Goal: Information Seeking & Learning: Learn about a topic

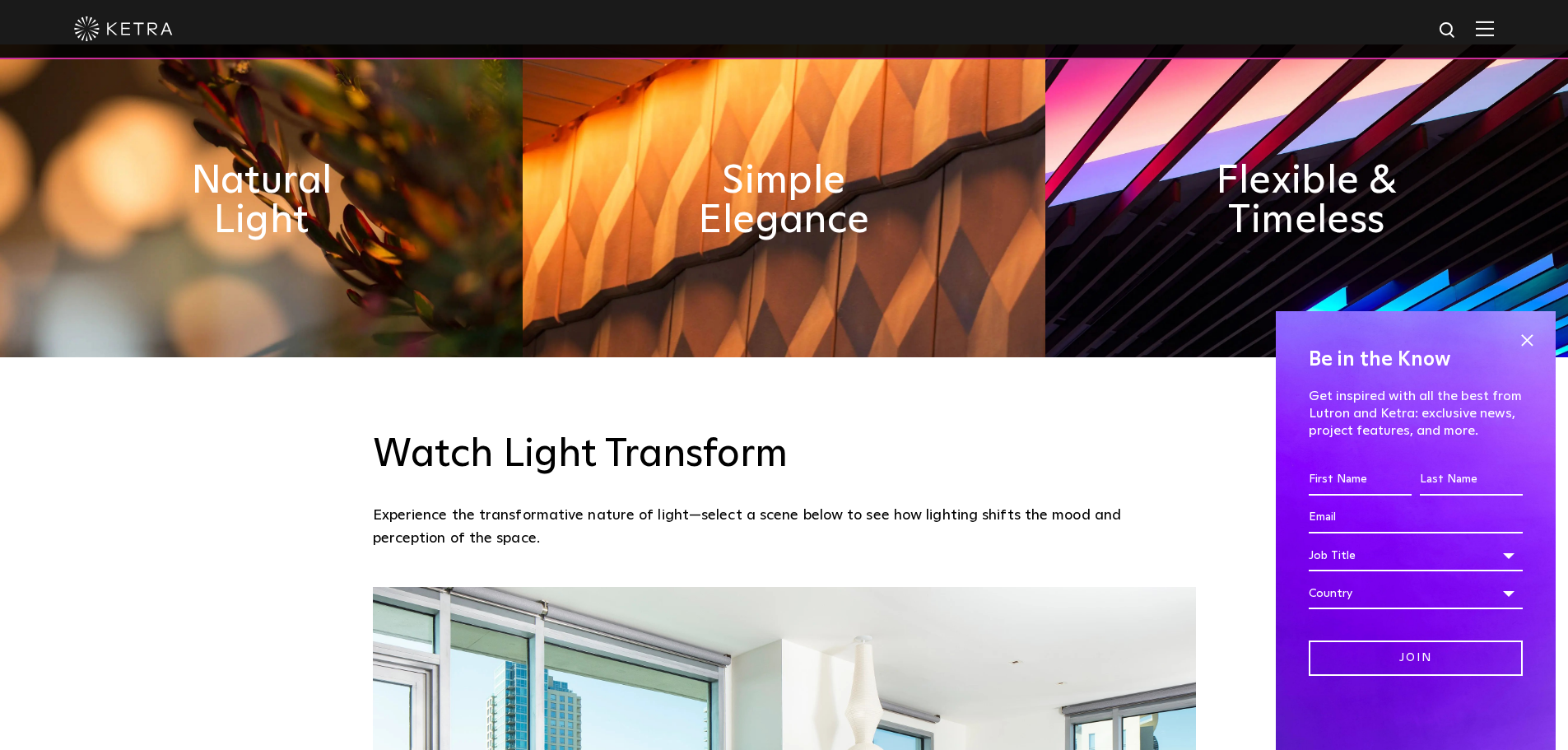
scroll to position [988, 0]
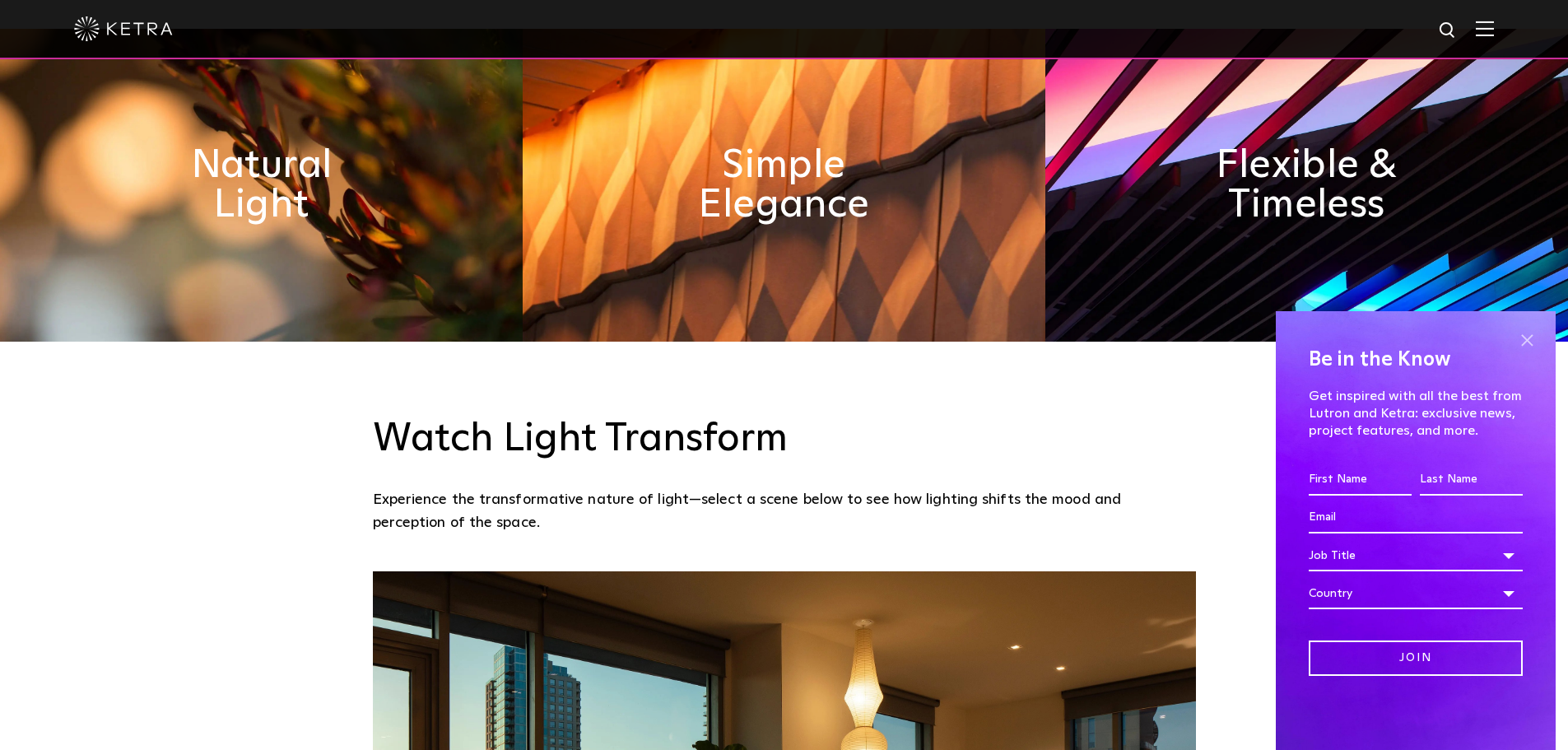
click at [1528, 339] on span at bounding box center [1528, 340] width 25 height 25
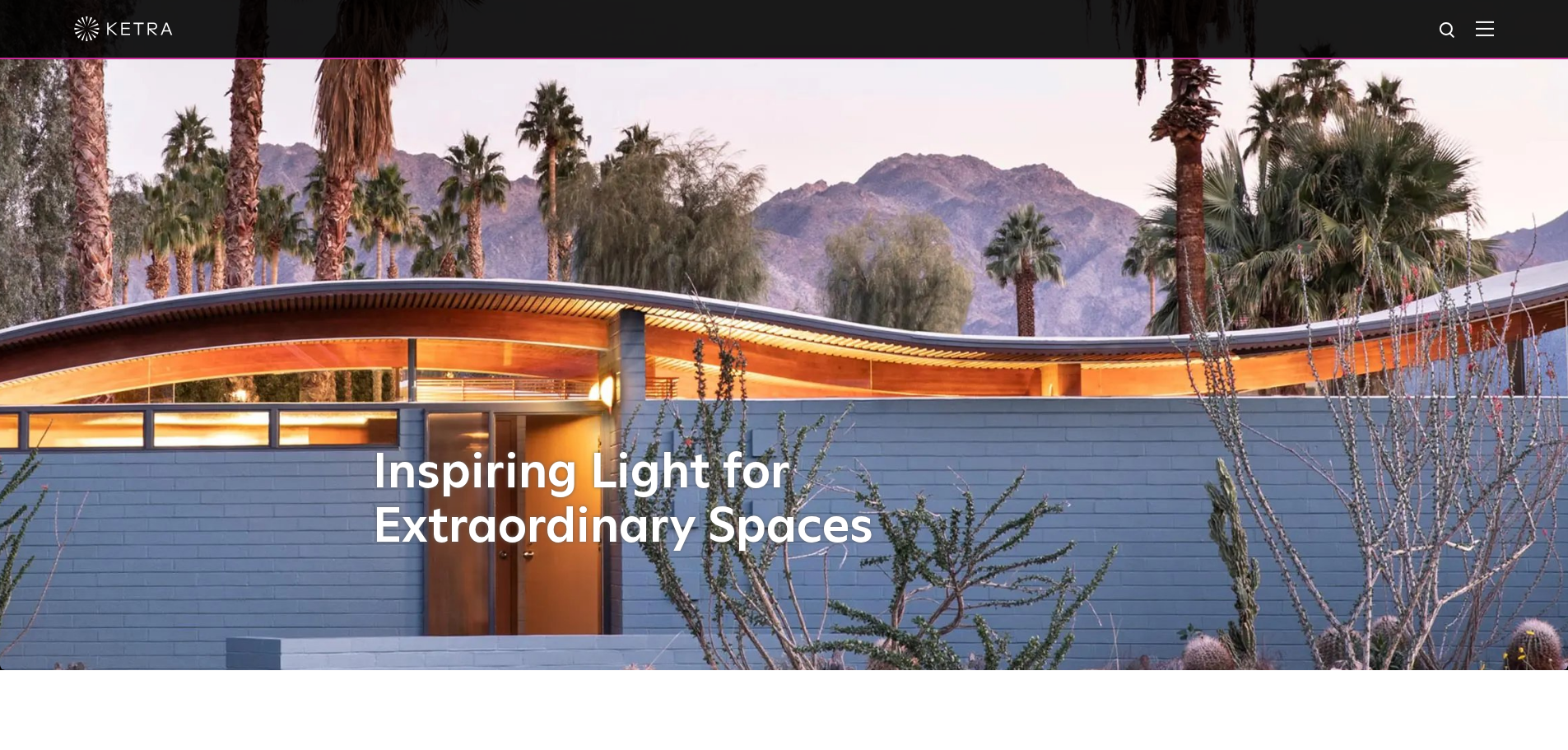
scroll to position [0, 0]
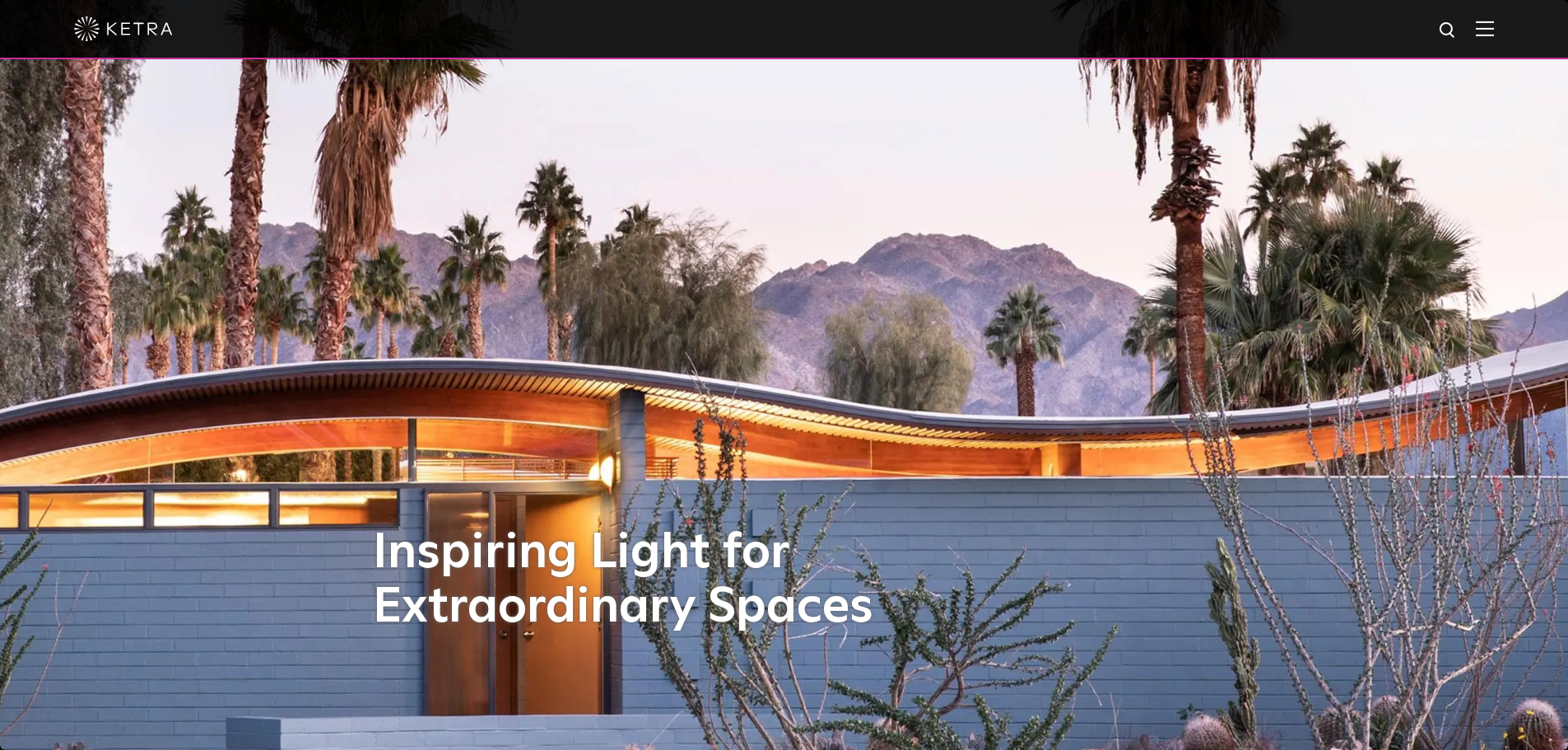
click at [1488, 21] on img at bounding box center [1485, 28] width 18 height 15
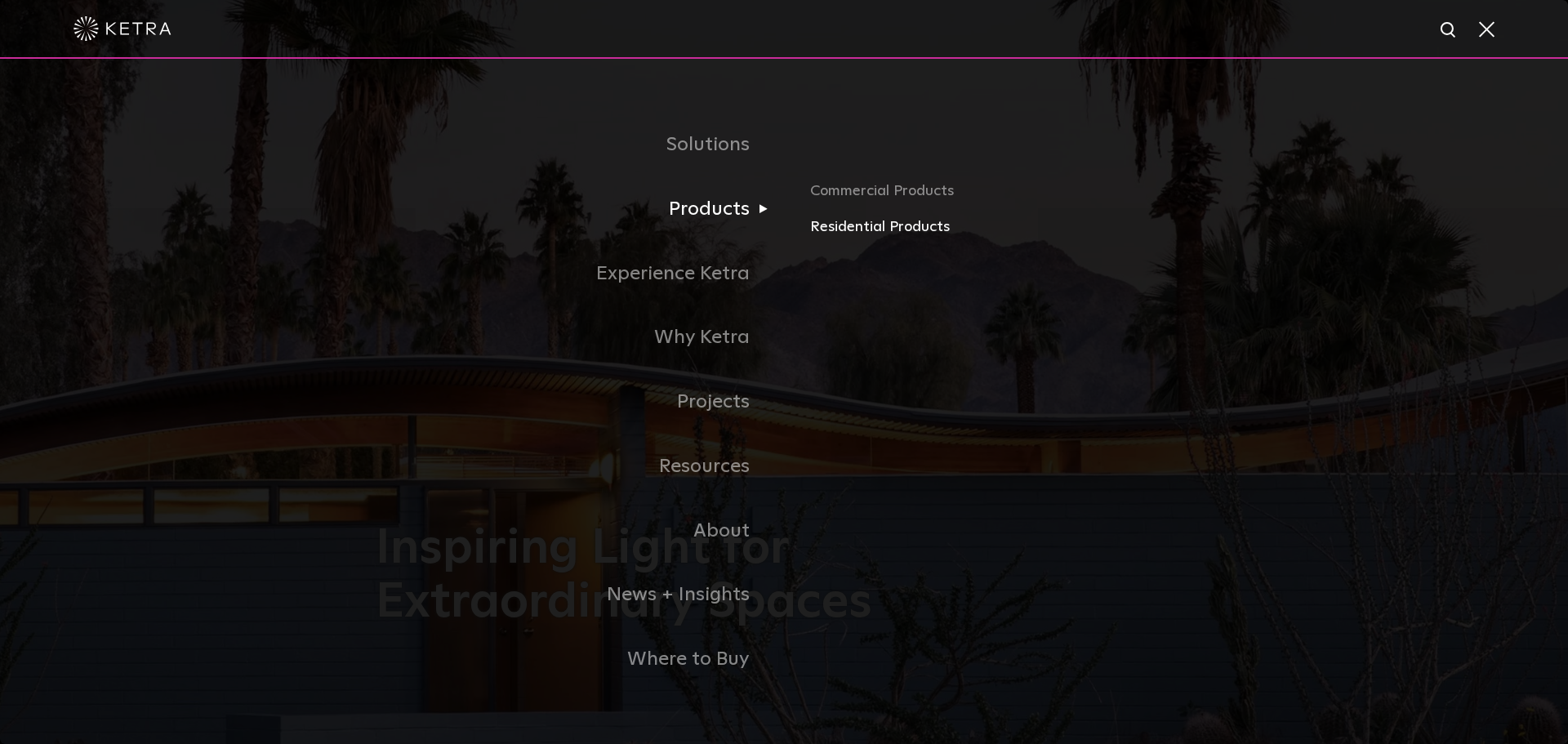
click at [884, 227] on link "Residential Products" at bounding box center [1002, 227] width 383 height 24
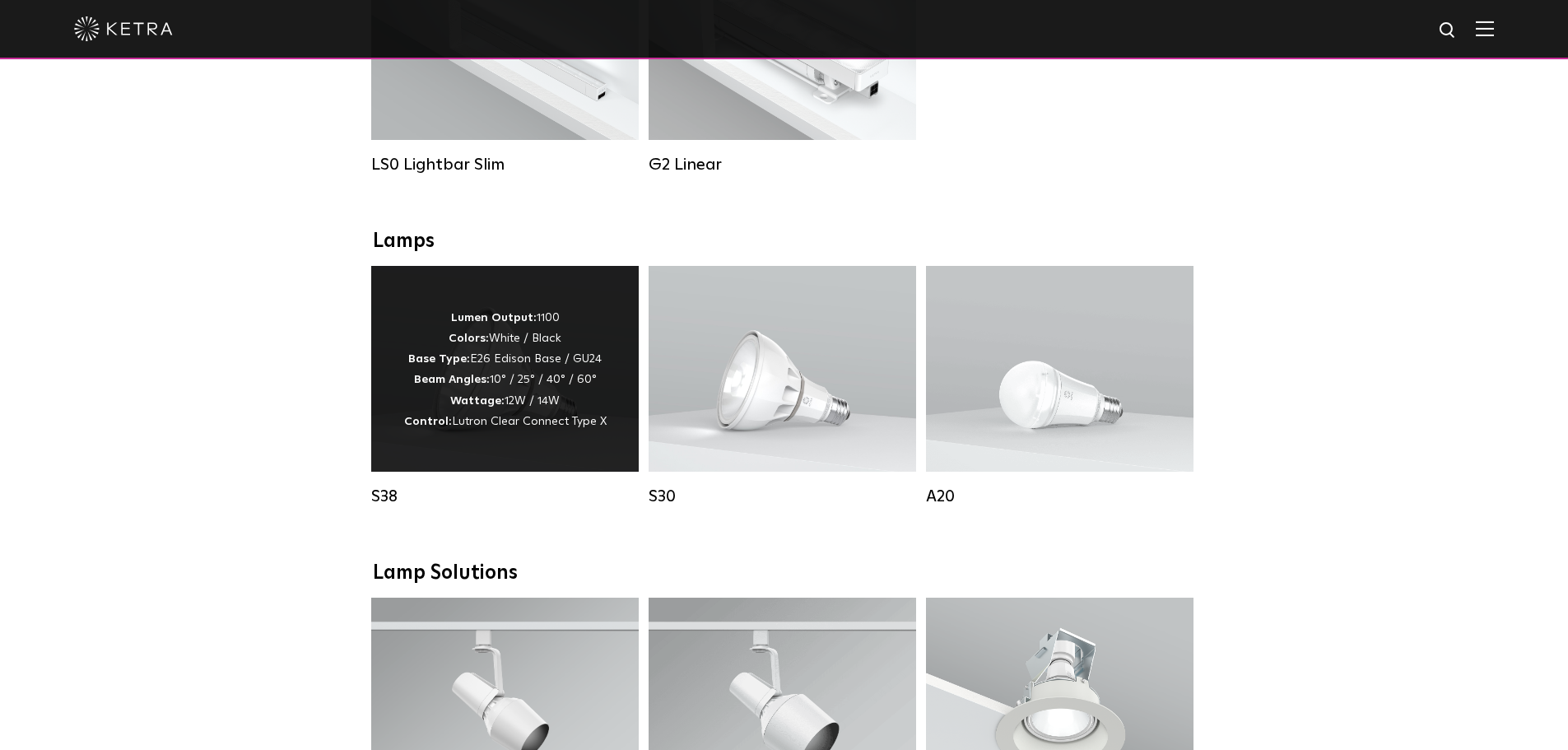
scroll to position [740, 0]
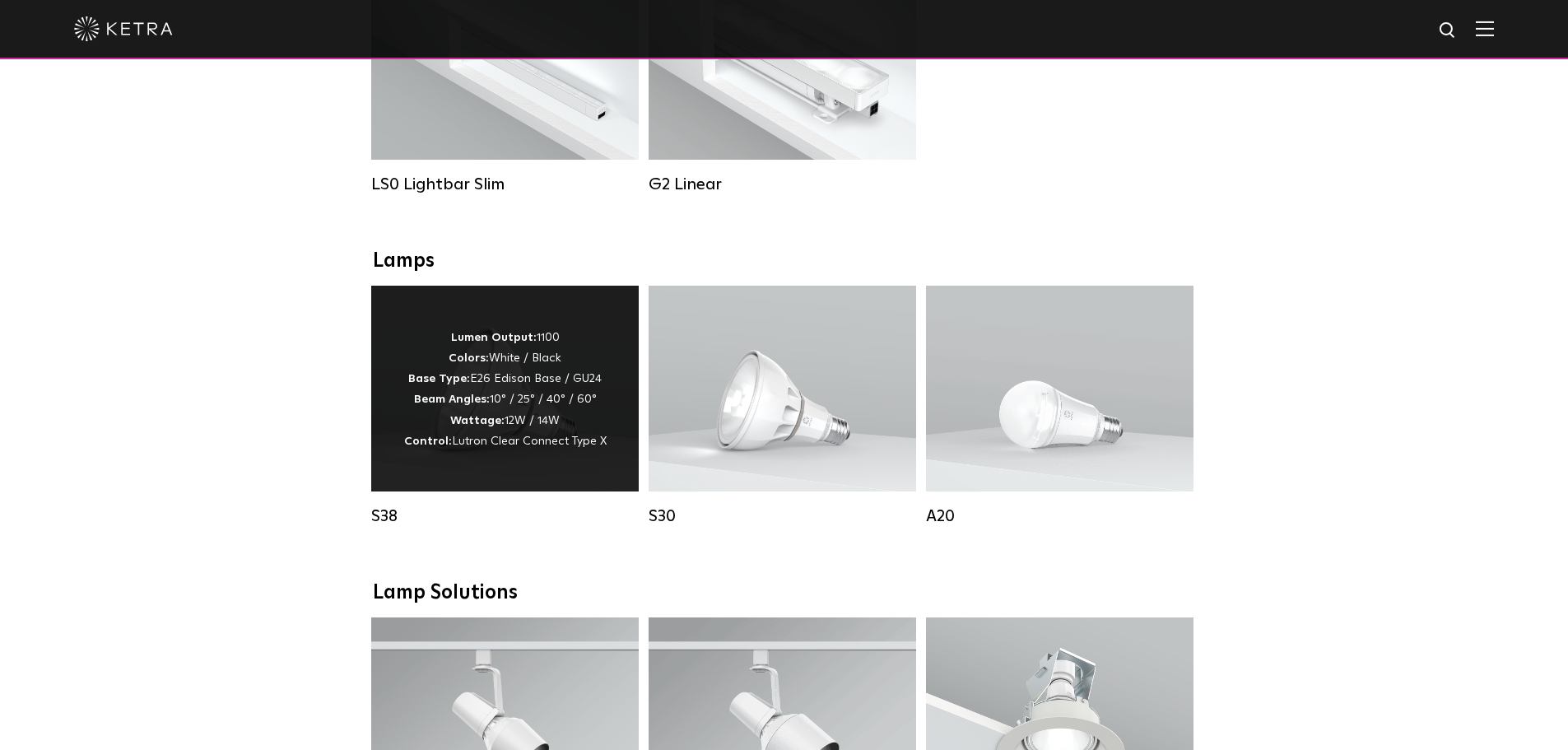
click at [582, 391] on p "Lumen Output: 1100 Colors: White / Black Base Type: E26 Edison Base / GU24 Beam…" at bounding box center [505, 389] width 202 height 125
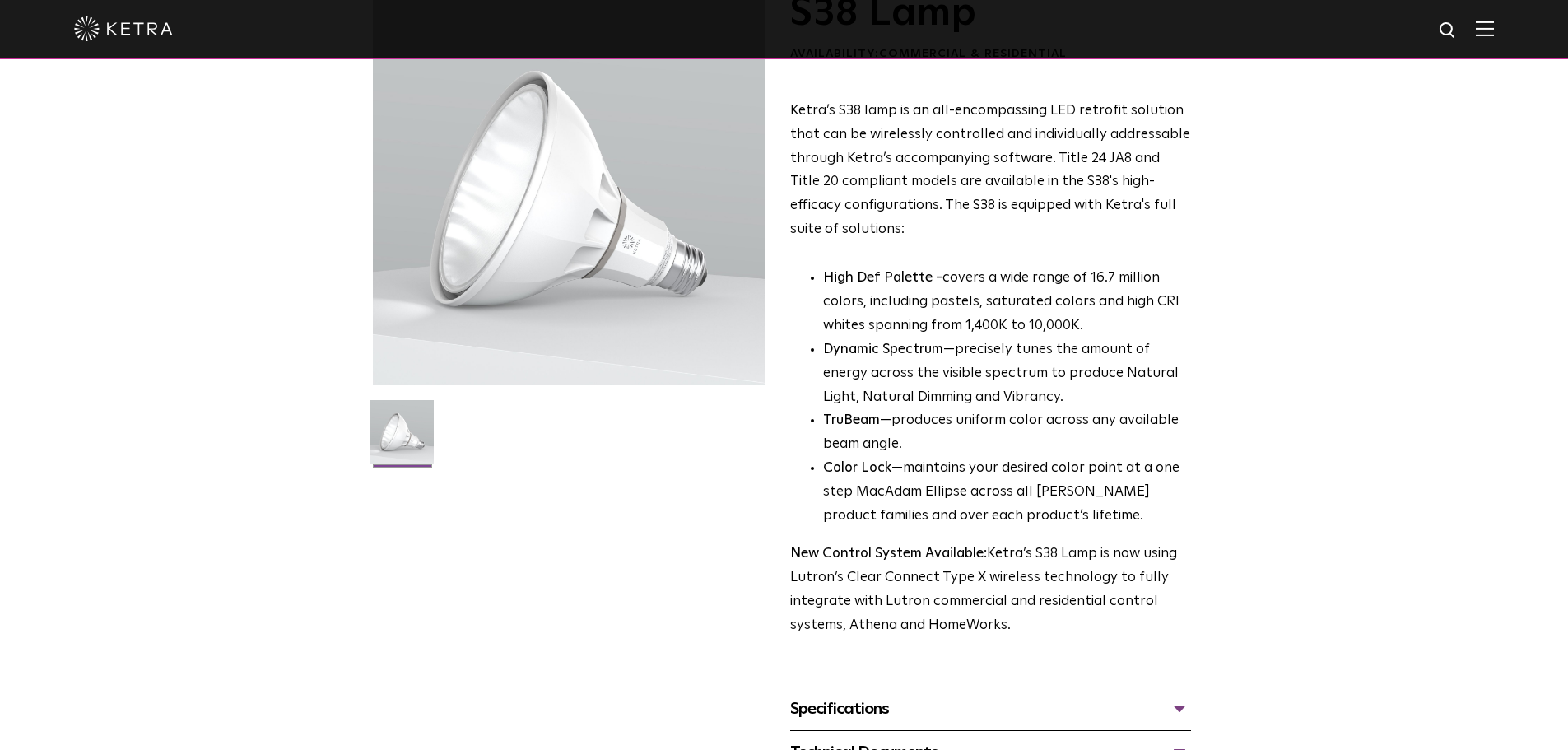
scroll to position [165, 0]
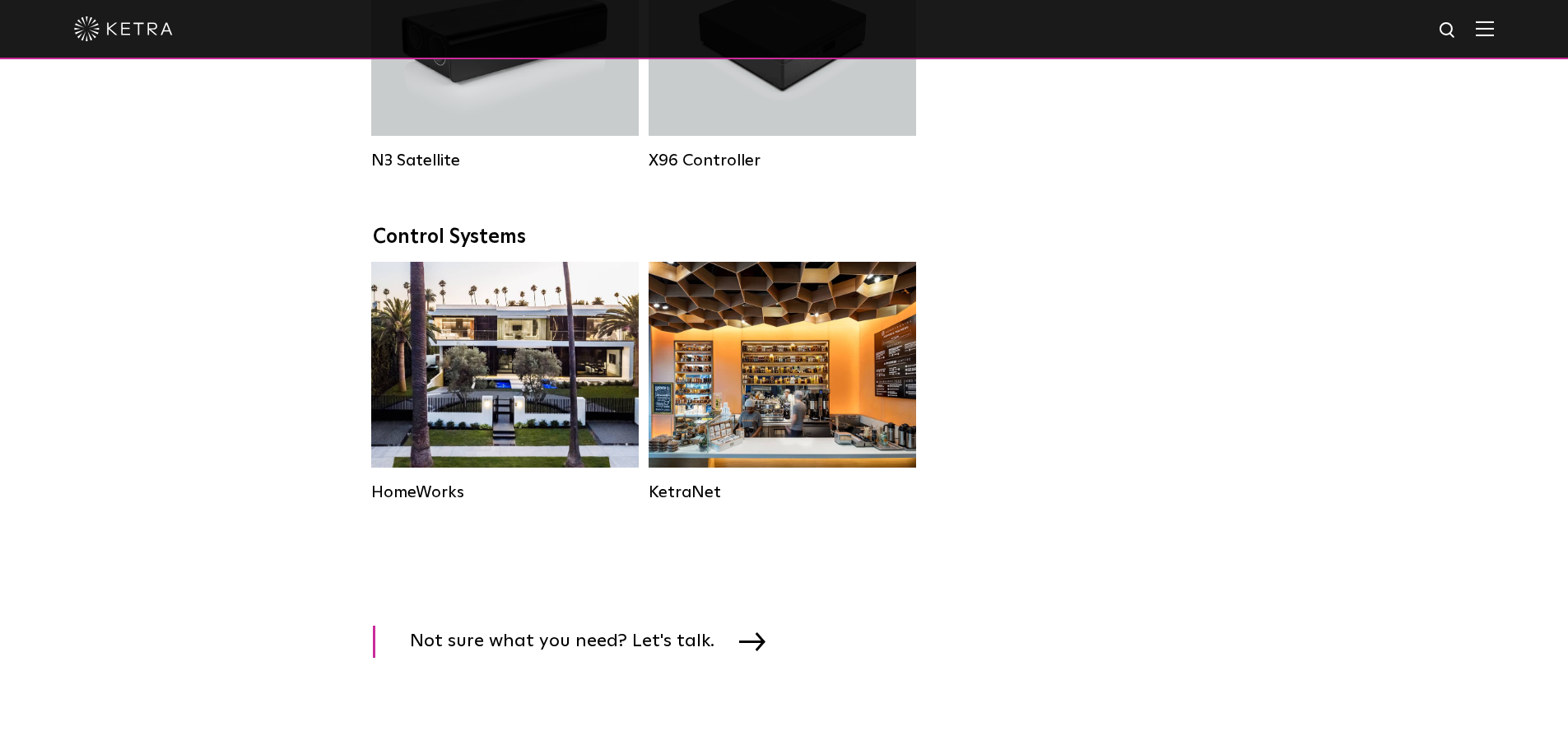
scroll to position [2057, 0]
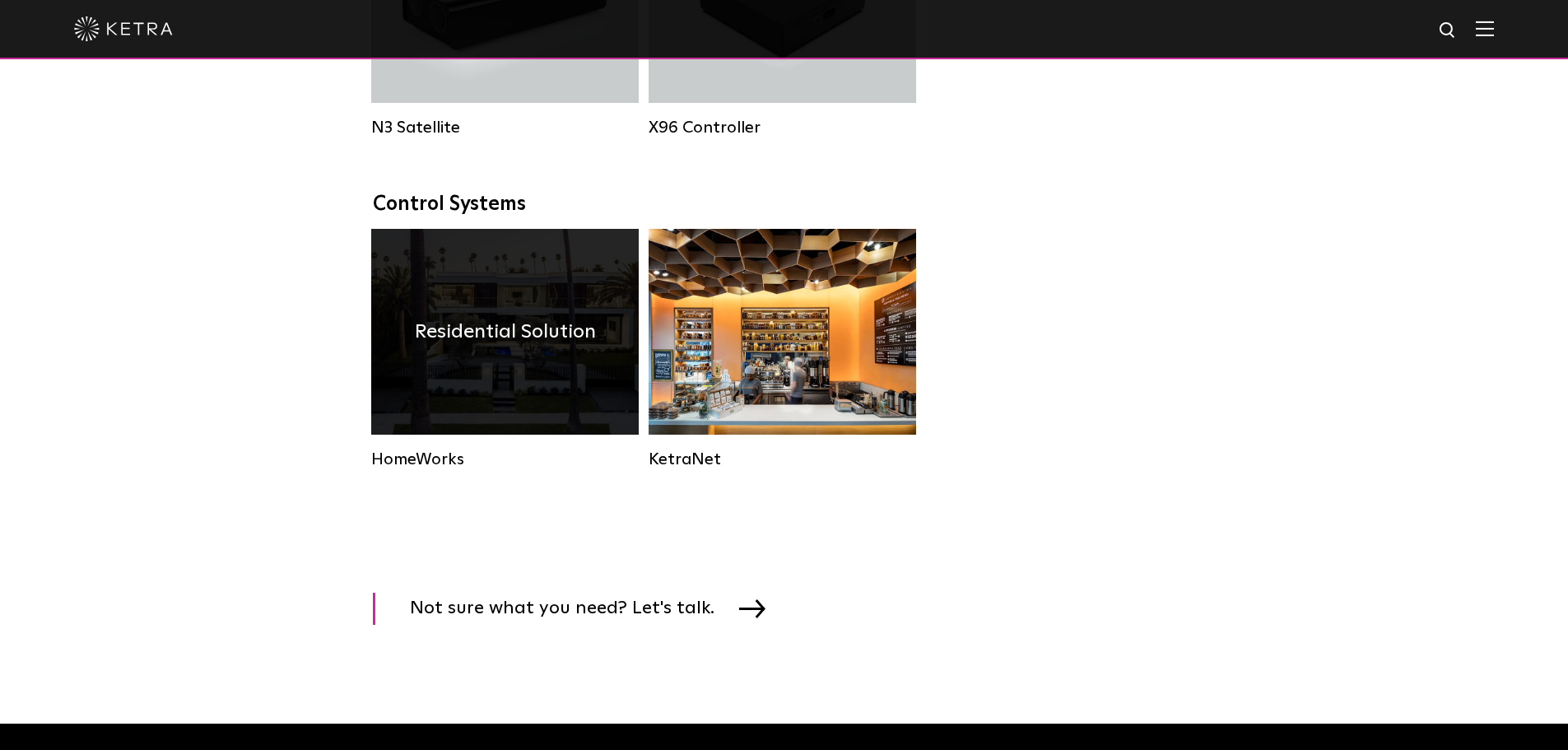
click at [484, 347] on h4 "Residential Solution" at bounding box center [505, 331] width 181 height 32
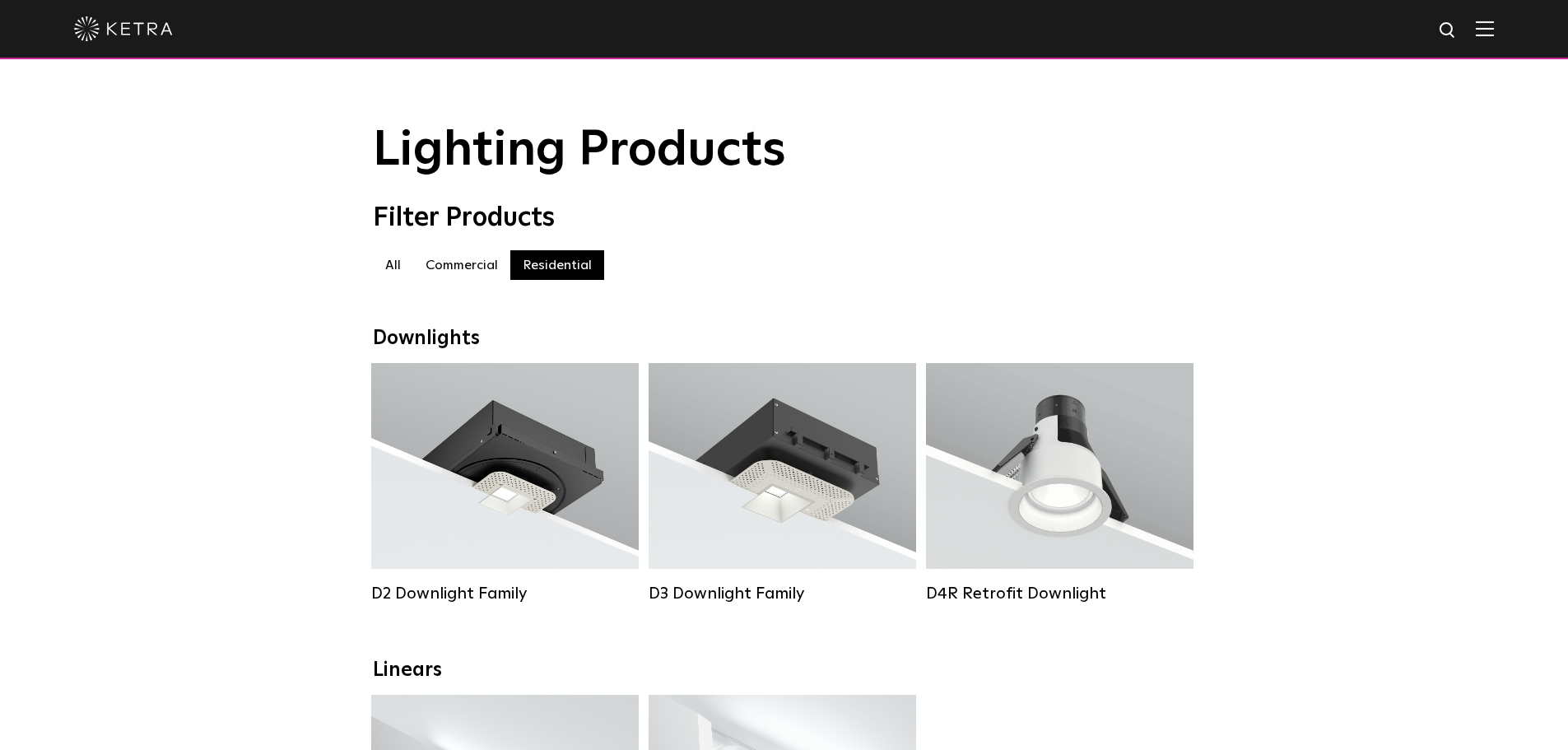
scroll to position [82, 0]
